Goal: Communication & Community: Answer question/provide support

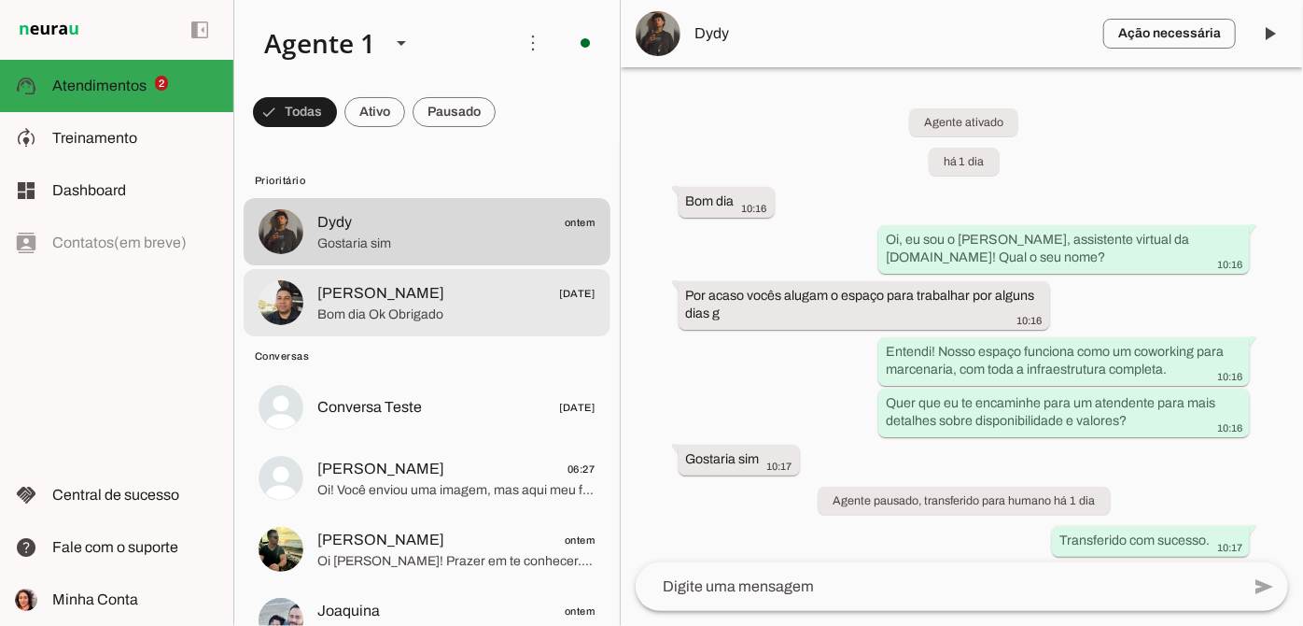
scroll to position [7, 0]
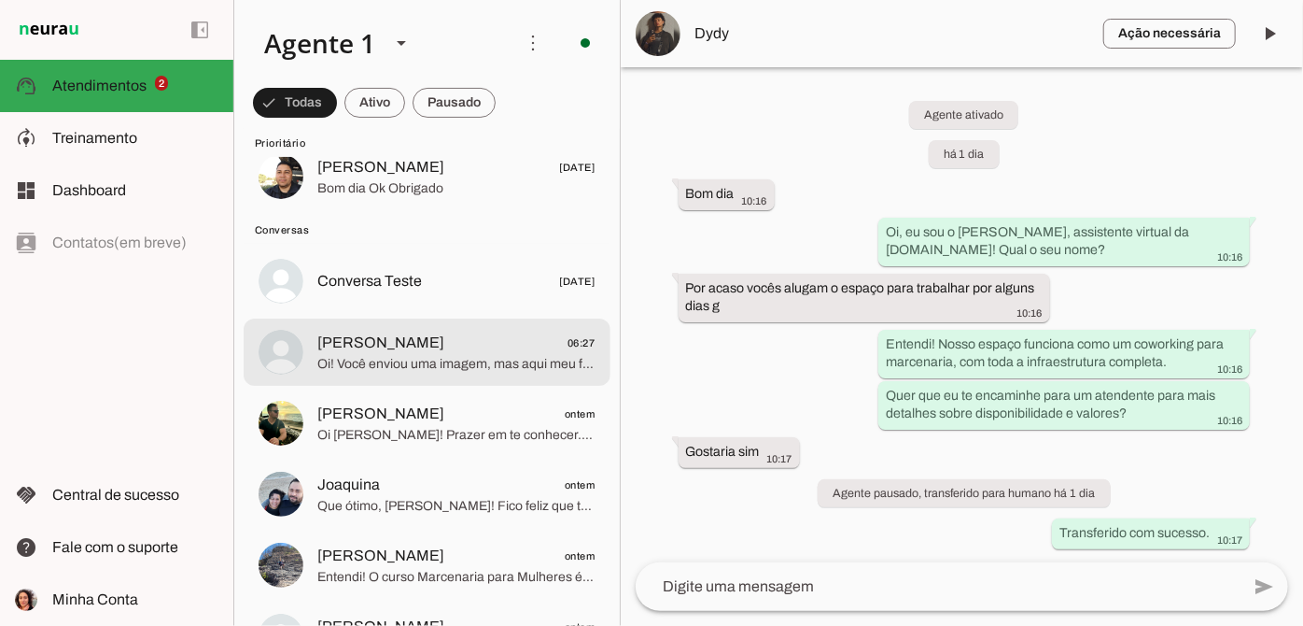
scroll to position [169, 0]
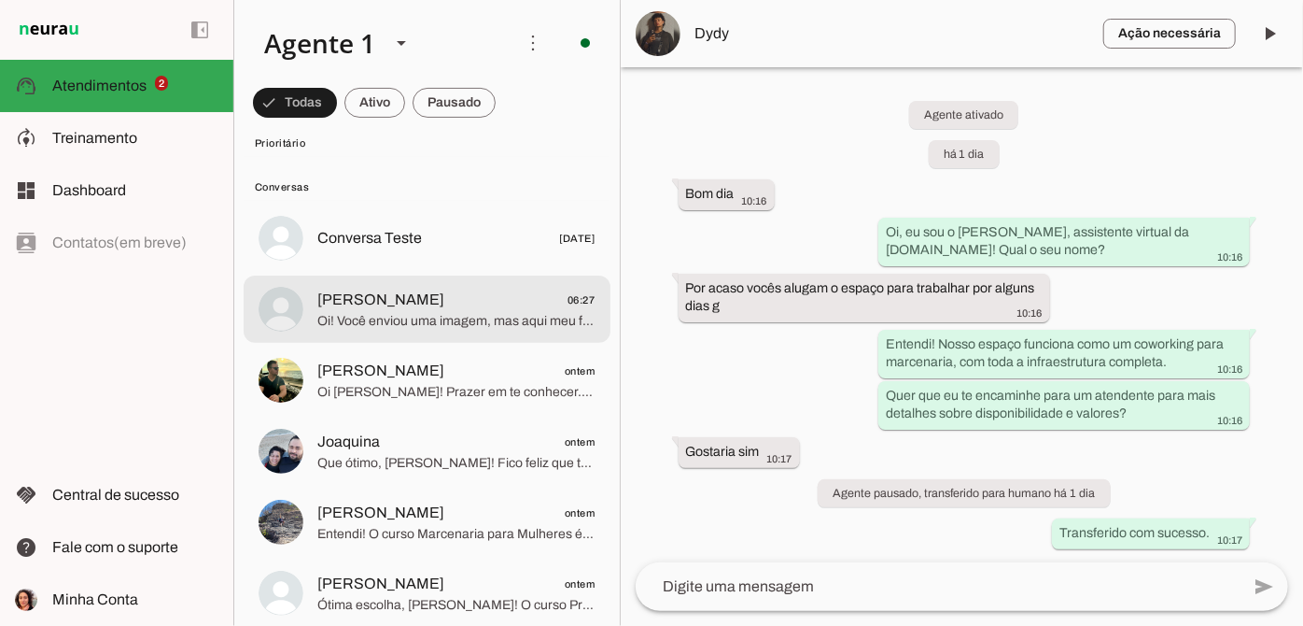
click at [486, 96] on md-item "Leandro 06:27 Oi! Você enviou uma imagem, mas aqui meu foco é ajudar com cursos…" at bounding box center [427, 62] width 367 height 67
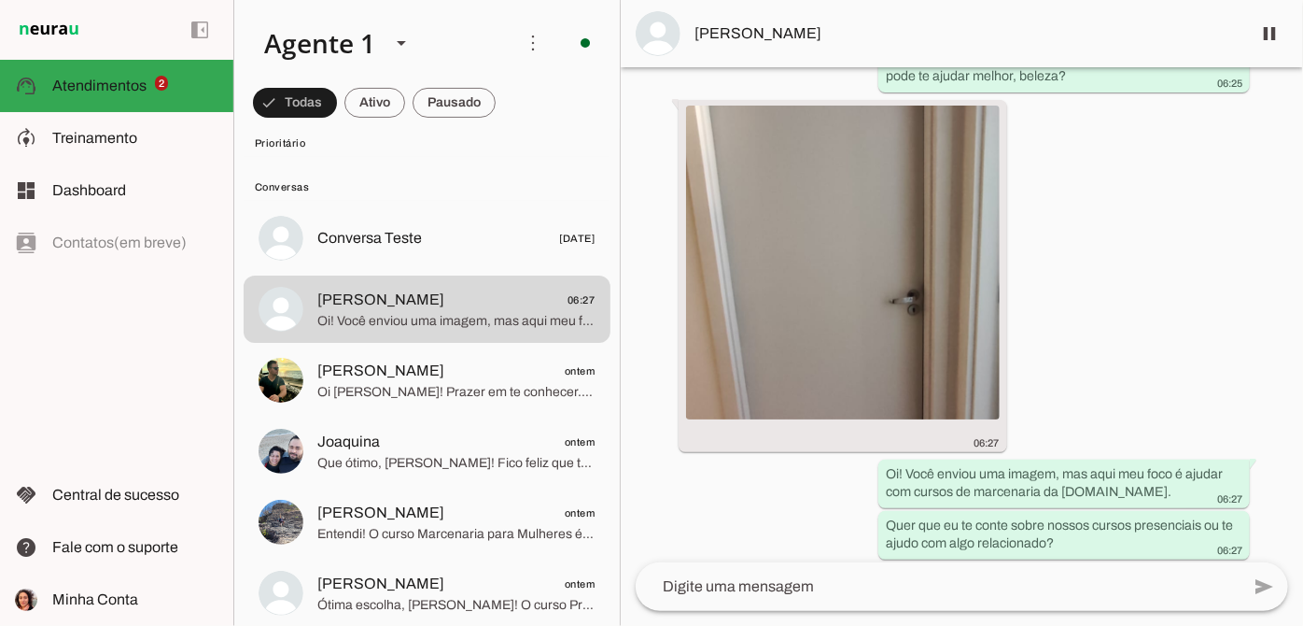
scroll to position [296, 0]
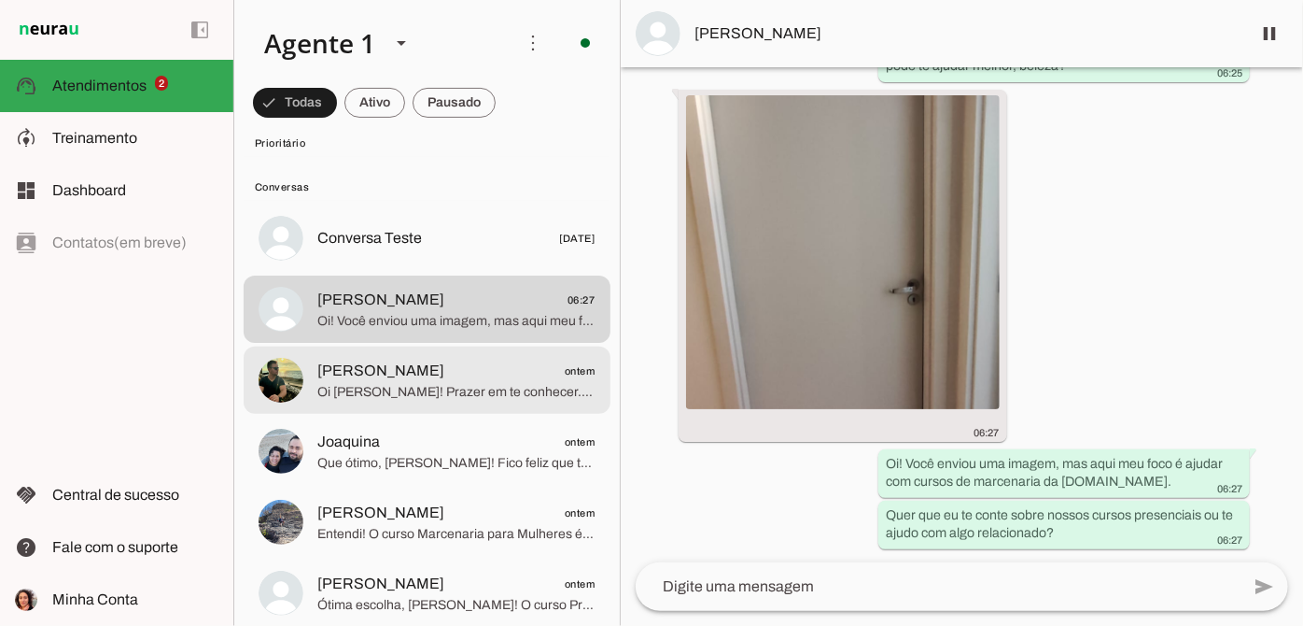
click at [447, 389] on span "Oi [PERSON_NAME]! Prazer em te conhecer. 😊 Sobre mexer no armário e portas para…" at bounding box center [456, 392] width 278 height 19
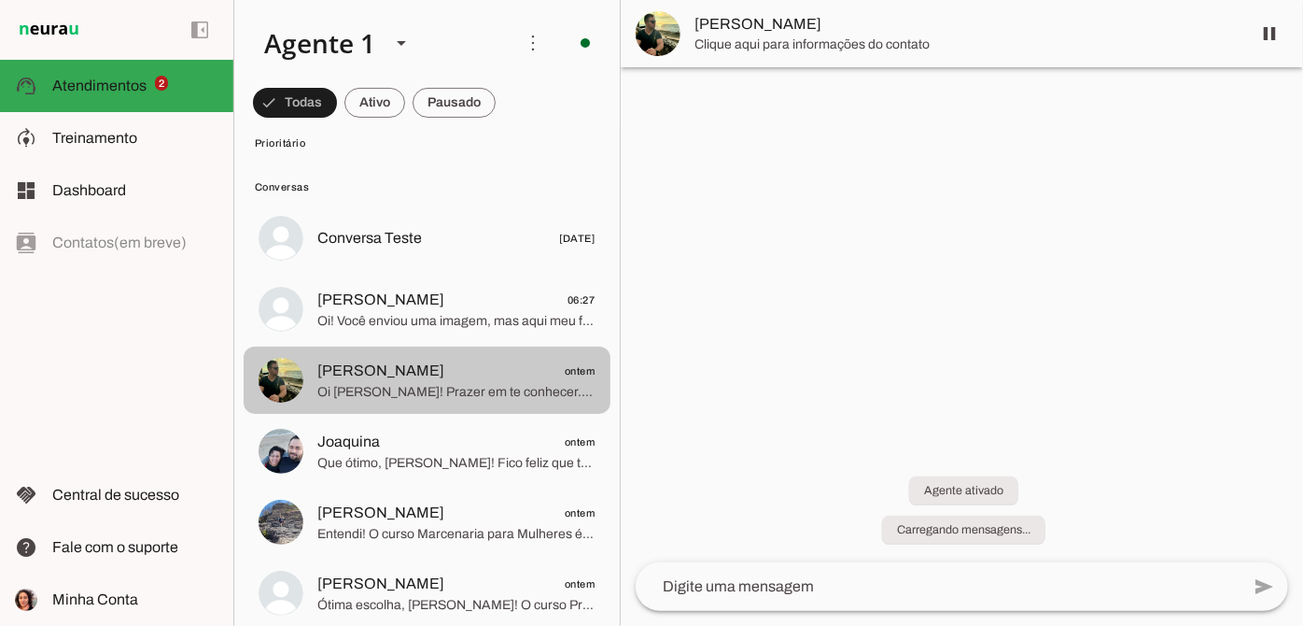
scroll to position [219, 0]
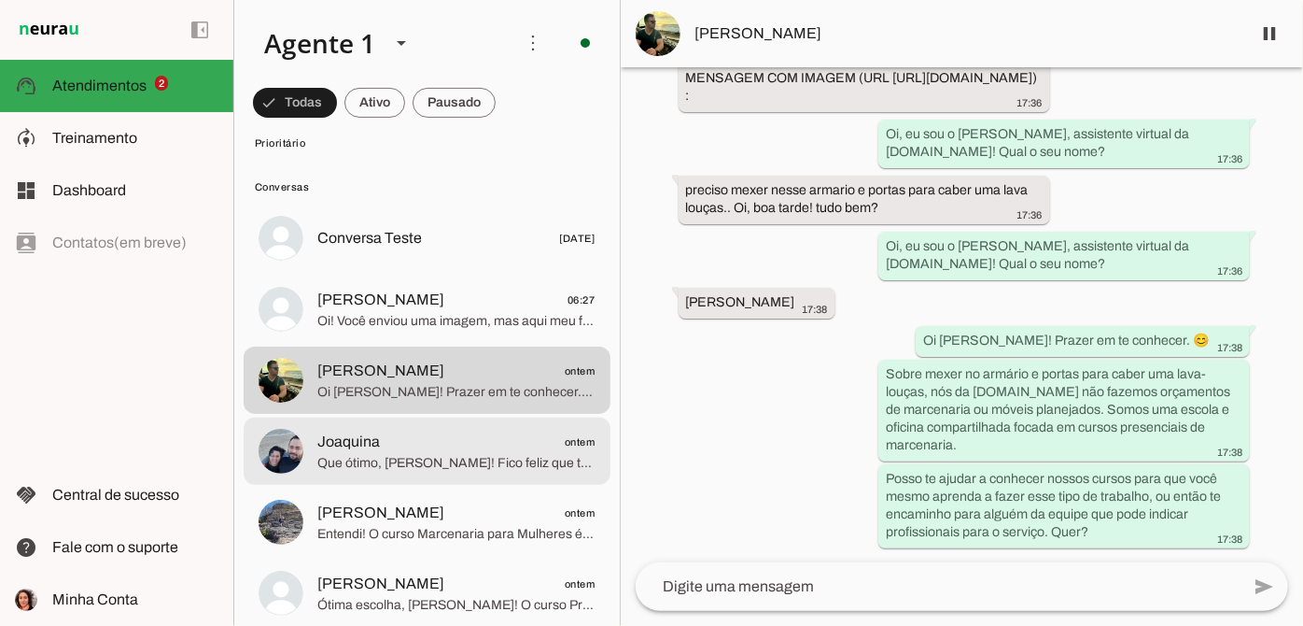
click at [500, 444] on span "Joaquina ontem" at bounding box center [456, 441] width 278 height 23
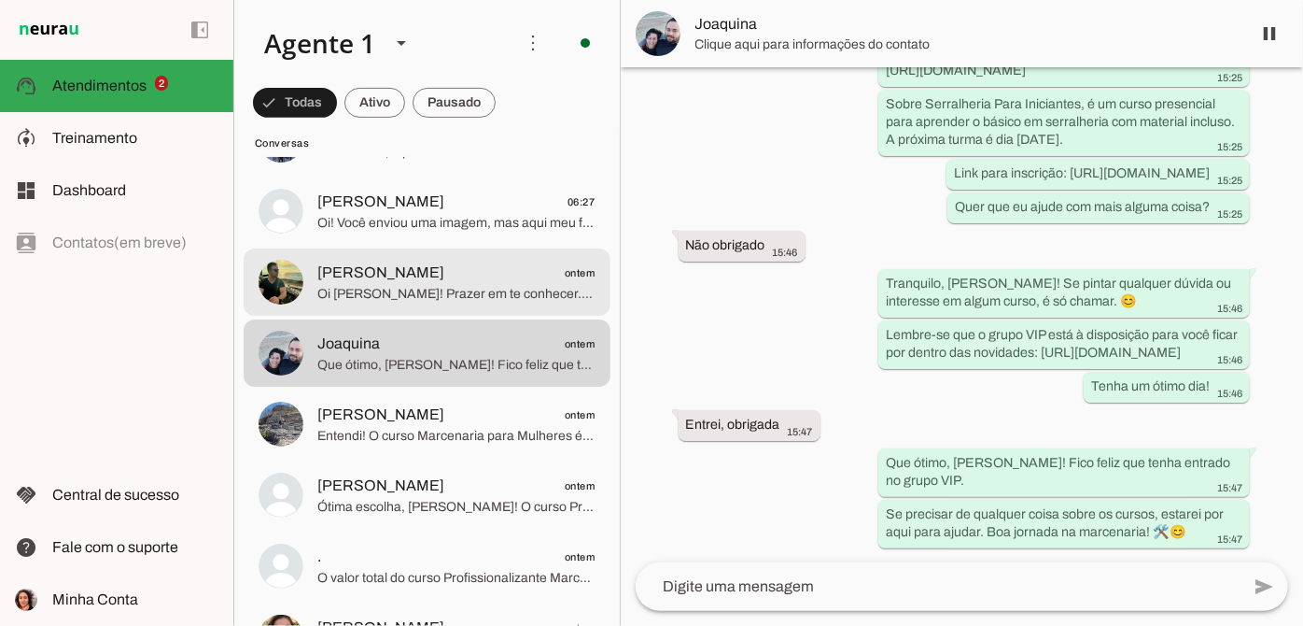
scroll to position [339, 0]
click at [493, 285] on span "Oi [PERSON_NAME]! Prazer em te conhecer. 😊 Sobre mexer no armário e portas para…" at bounding box center [456, 293] width 278 height 19
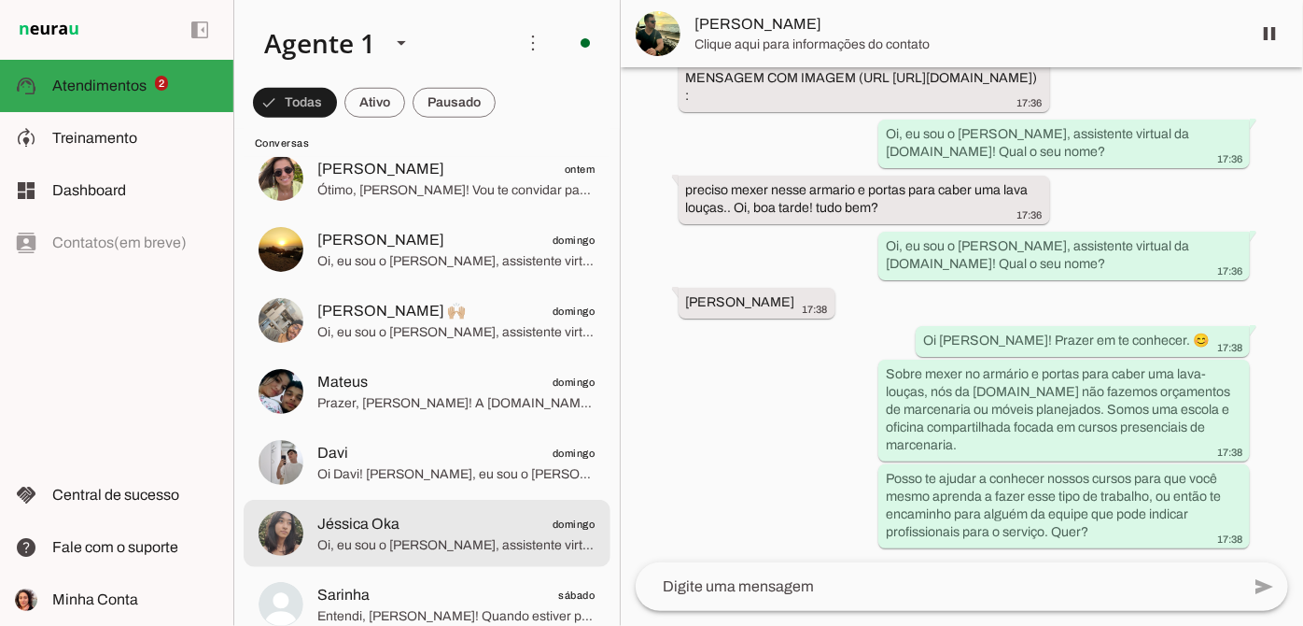
scroll to position [934, 0]
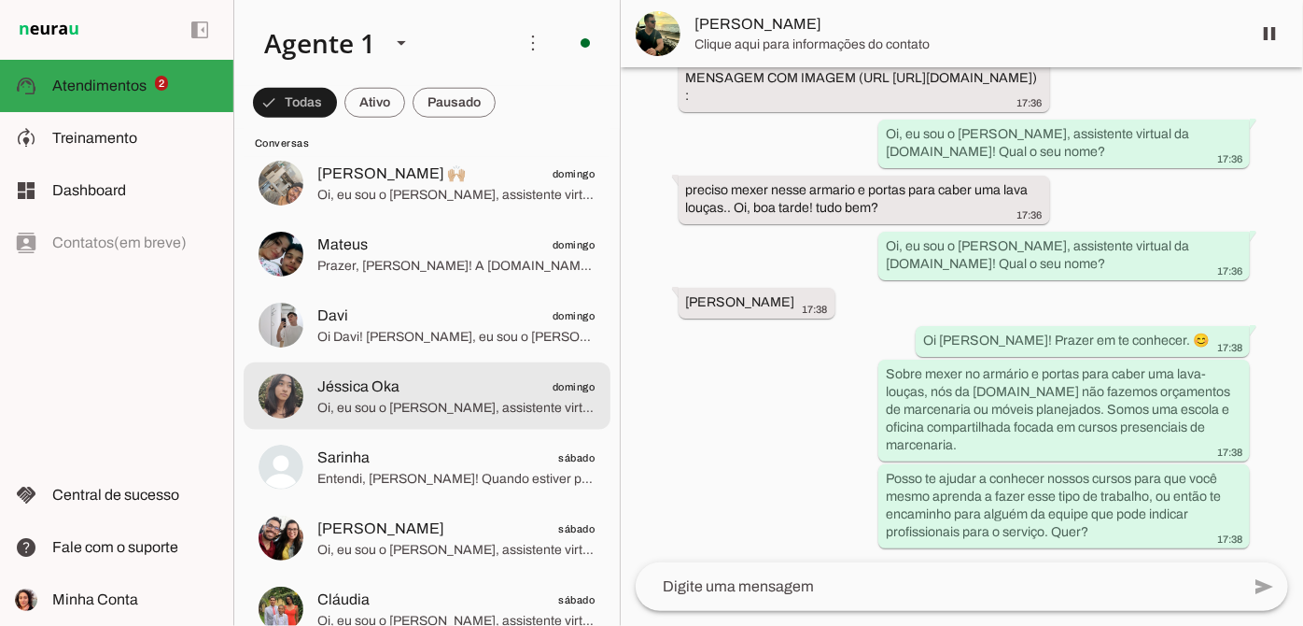
click at [410, 403] on span "Oi, eu sou o [PERSON_NAME], assistente virtual da [DOMAIN_NAME]! Qual o seu nom…" at bounding box center [456, 408] width 278 height 19
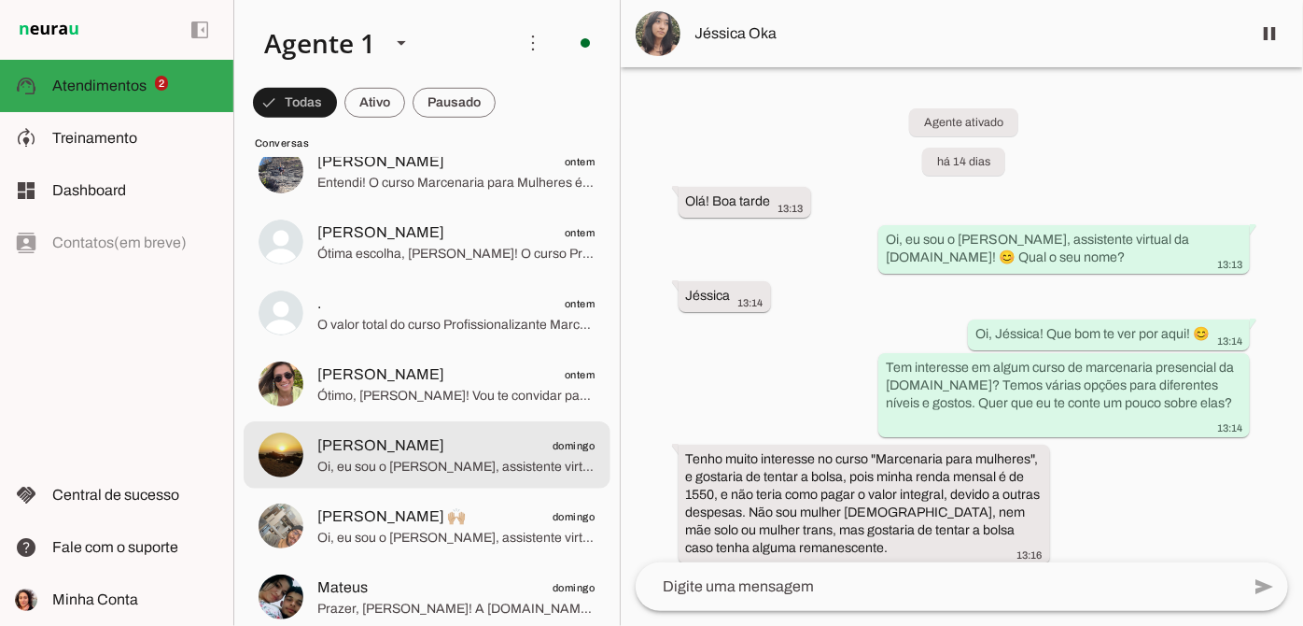
scroll to position [931, 0]
